Goal: Task Accomplishment & Management: Use online tool/utility

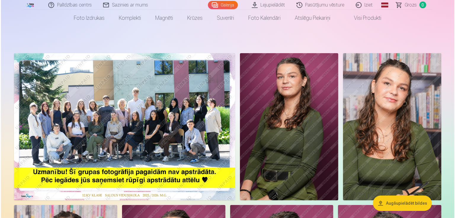
scroll to position [59, 0]
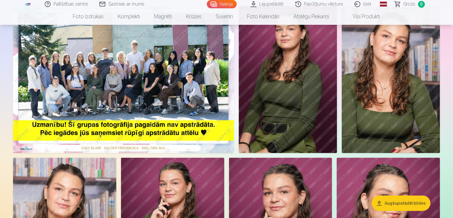
click at [203, 76] on img at bounding box center [123, 79] width 221 height 147
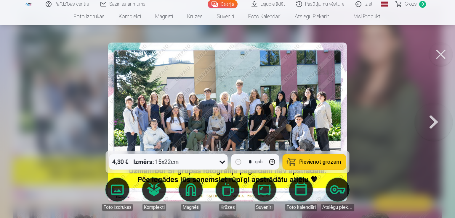
click at [240, 118] on img at bounding box center [227, 122] width 239 height 159
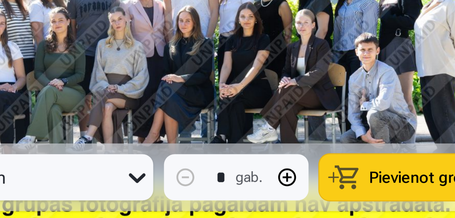
scroll to position [59, 0]
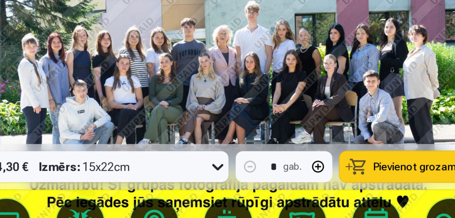
click at [285, 100] on img at bounding box center [227, 122] width 239 height 159
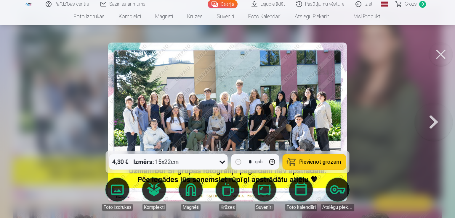
click at [429, 124] on button at bounding box center [433, 122] width 38 height 46
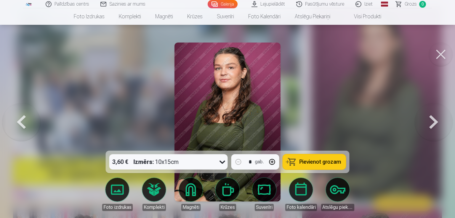
click at [259, 115] on img at bounding box center [227, 122] width 106 height 159
click at [433, 124] on button at bounding box center [433, 122] width 38 height 46
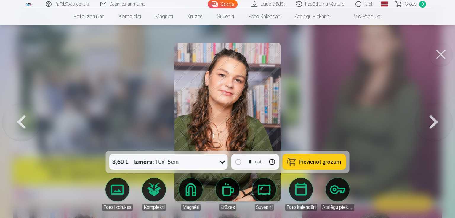
click at [433, 124] on button at bounding box center [433, 122] width 38 height 46
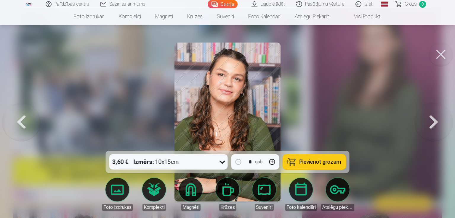
click at [433, 124] on button at bounding box center [433, 122] width 38 height 46
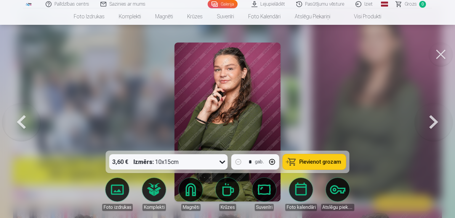
click at [433, 124] on button at bounding box center [433, 122] width 38 height 46
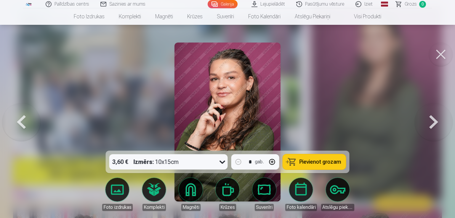
click at [433, 124] on button at bounding box center [433, 122] width 38 height 46
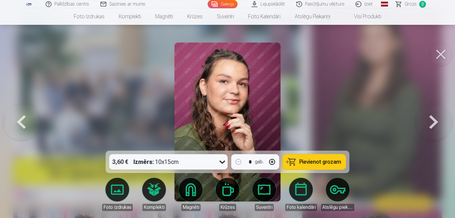
click at [433, 124] on button at bounding box center [433, 122] width 38 height 46
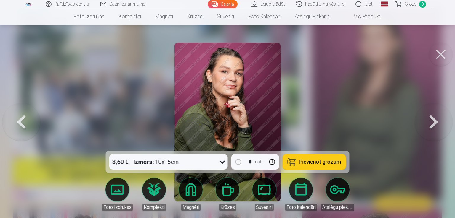
click at [433, 124] on button at bounding box center [433, 122] width 38 height 46
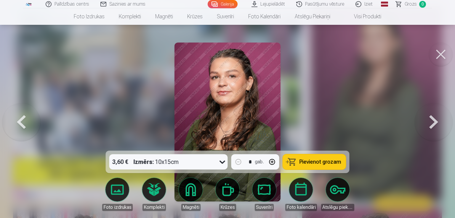
click at [433, 124] on button at bounding box center [433, 122] width 38 height 46
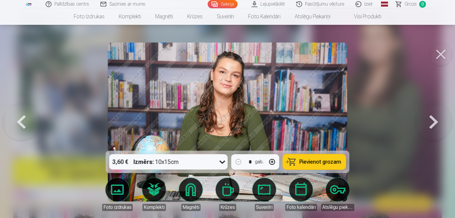
click at [433, 124] on button at bounding box center [433, 122] width 38 height 46
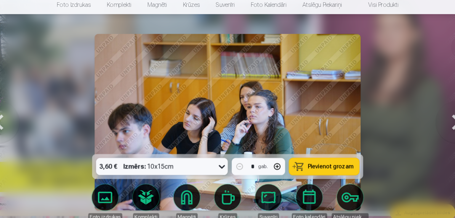
scroll to position [59, 0]
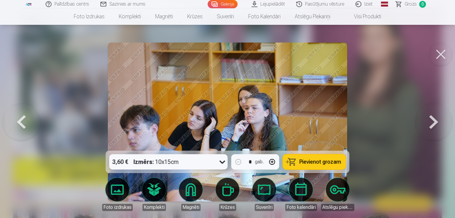
click at [433, 128] on button at bounding box center [433, 122] width 38 height 46
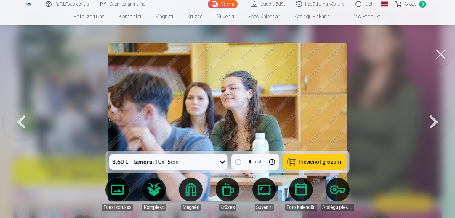
click at [433, 128] on button at bounding box center [433, 122] width 38 height 46
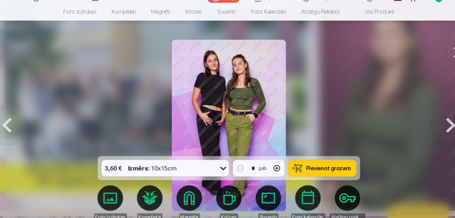
scroll to position [59, 0]
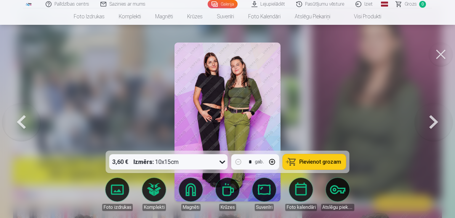
click at [430, 125] on button at bounding box center [433, 122] width 38 height 46
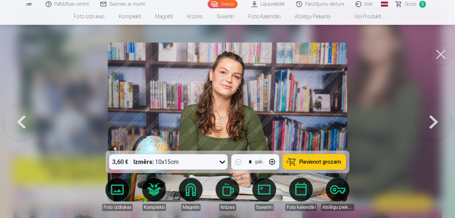
click at [430, 125] on button at bounding box center [433, 122] width 38 height 46
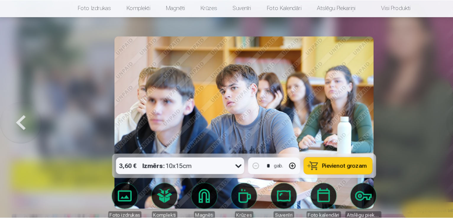
scroll to position [59, 0]
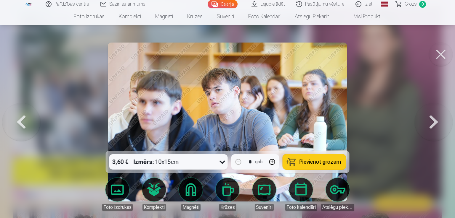
click at [430, 124] on button at bounding box center [433, 122] width 38 height 46
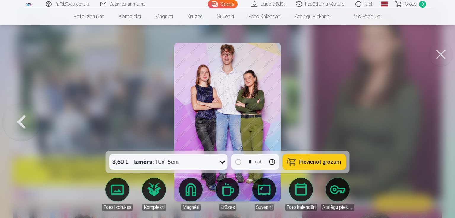
click at [442, 51] on button at bounding box center [441, 55] width 24 height 24
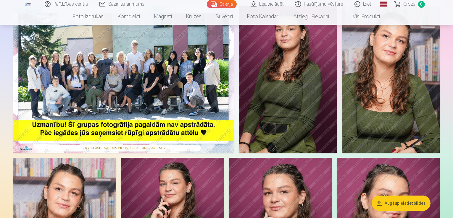
click at [397, 202] on button "Augšupielādēt bildes" at bounding box center [401, 203] width 59 height 15
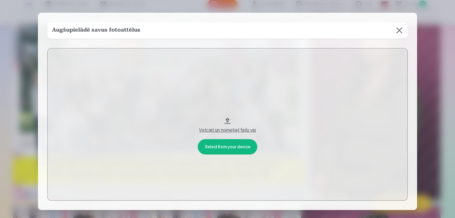
click at [400, 29] on button at bounding box center [399, 30] width 17 height 17
